Goal: Find specific page/section: Find specific page/section

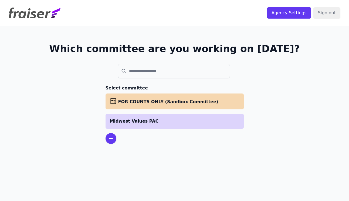
click at [160, 122] on p "Midwest Values PAC" at bounding box center [174, 121] width 129 height 6
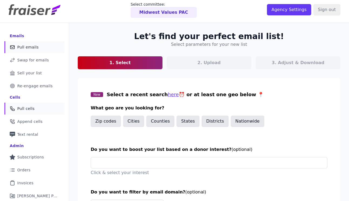
scroll to position [49, 0]
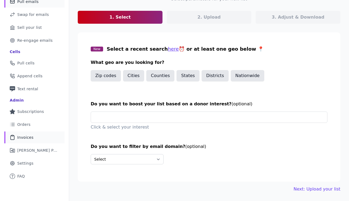
click at [40, 133] on link "Clipboard Icon Outline of a clipboard Invoices" at bounding box center [34, 138] width 60 height 12
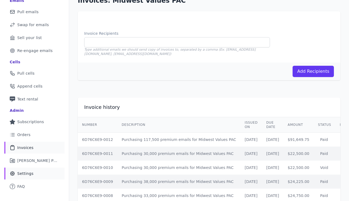
scroll to position [37, 0]
